Goal: Task Accomplishment & Management: Manage account settings

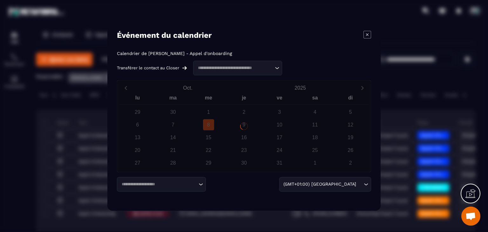
scroll to position [32, 0]
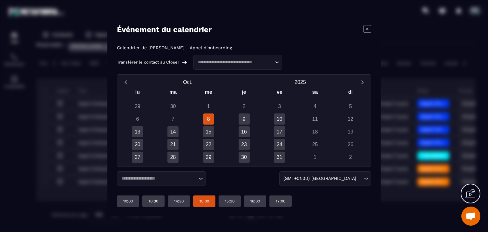
click at [200, 200] on div "15:00" at bounding box center [204, 200] width 22 height 11
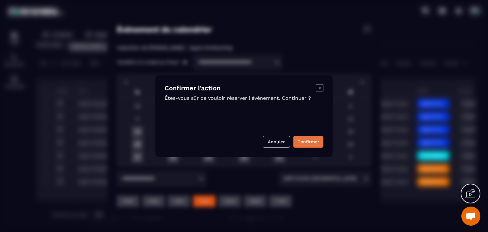
click at [306, 144] on button "Confirmer" at bounding box center [308, 142] width 30 height 12
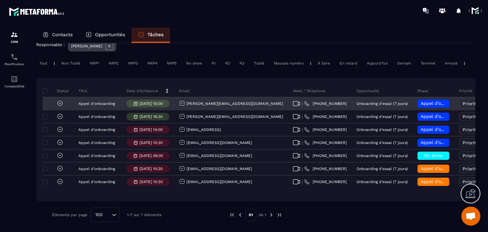
click at [226, 107] on div "[PERSON_NAME][EMAIL_ADDRESS][DOMAIN_NAME]" at bounding box center [231, 103] width 104 height 7
